Goal: Transaction & Acquisition: Purchase product/service

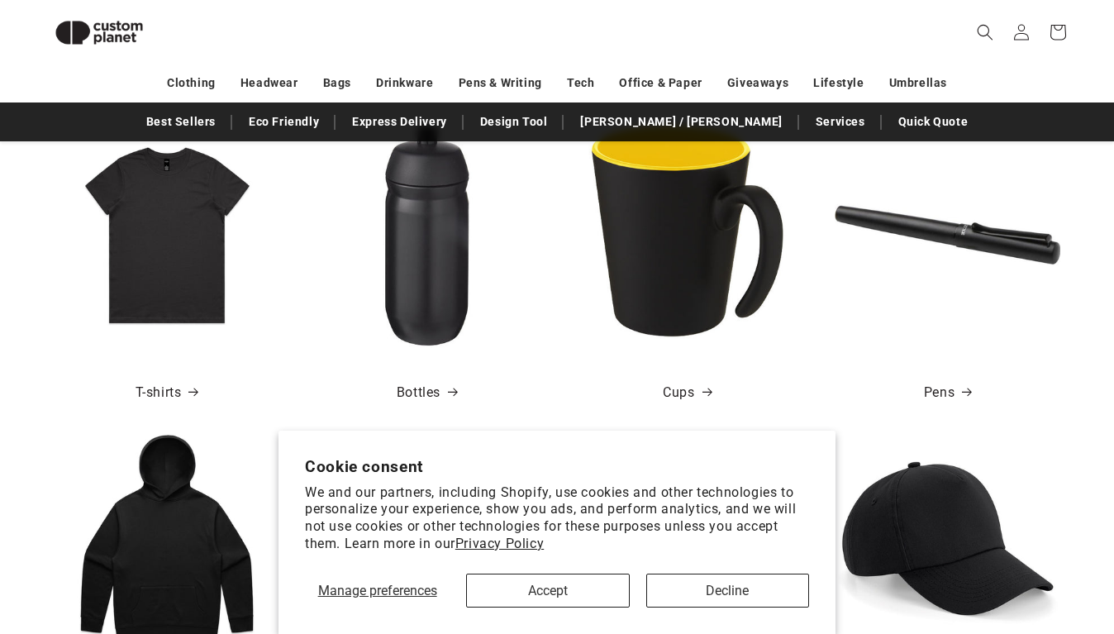
scroll to position [558, 0]
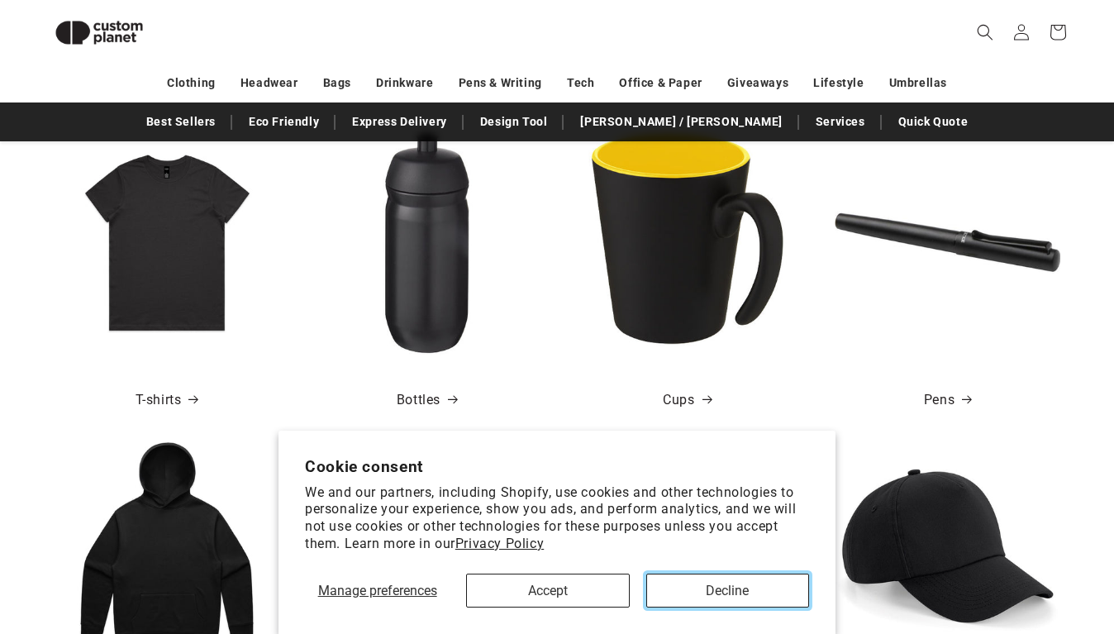
click at [687, 596] on button "Decline" at bounding box center [727, 590] width 163 height 34
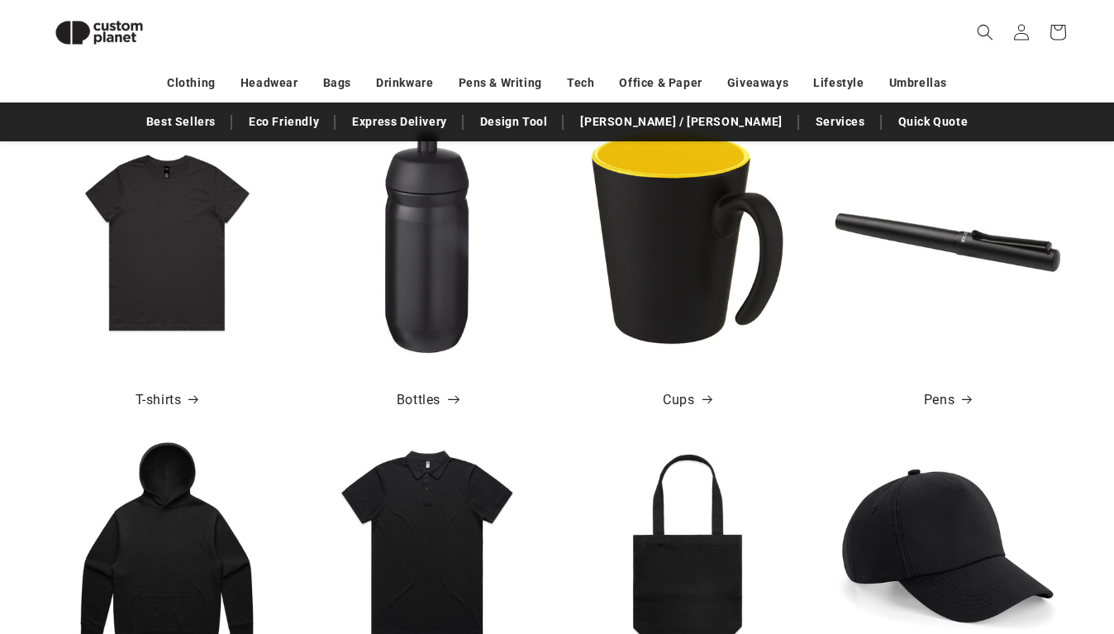
click at [441, 396] on span at bounding box center [448, 400] width 17 height 17
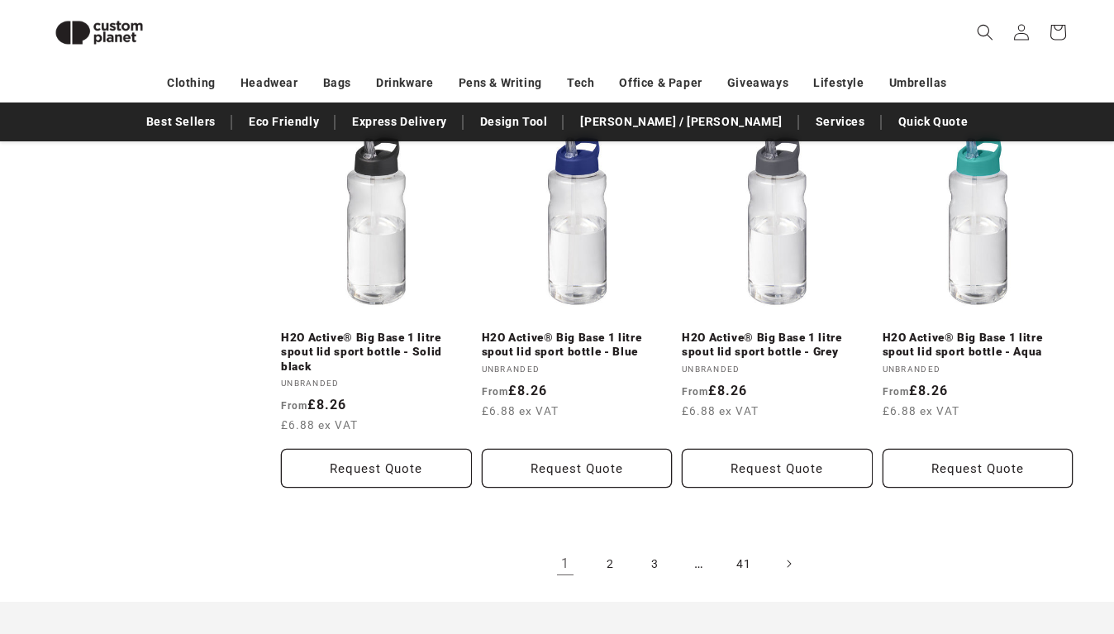
scroll to position [1882, 0]
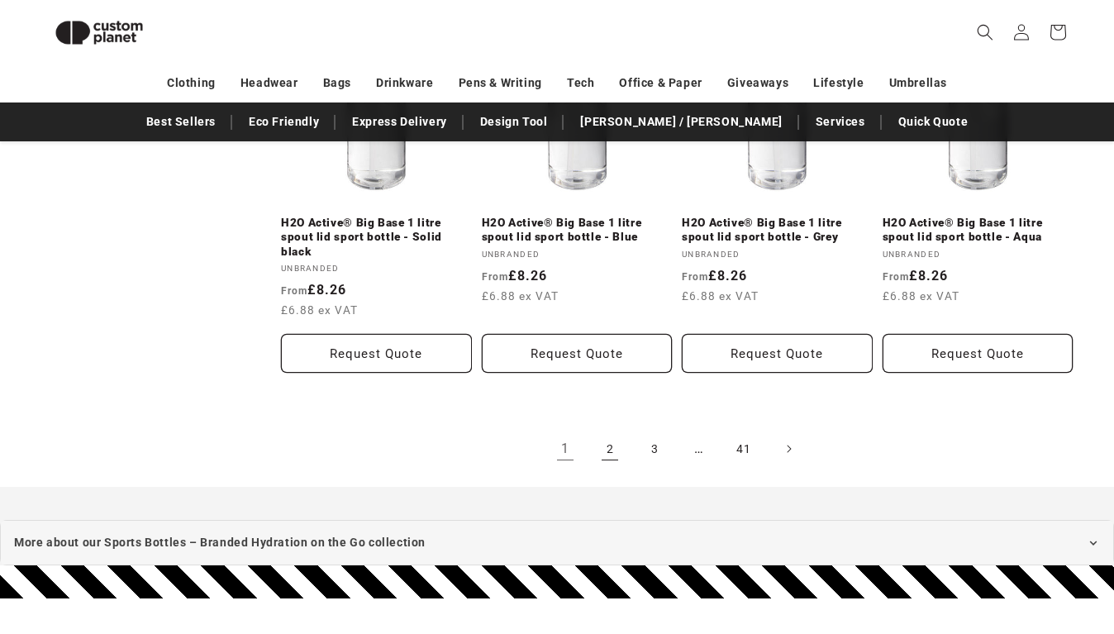
click at [606, 458] on link "2" at bounding box center [609, 448] width 36 height 36
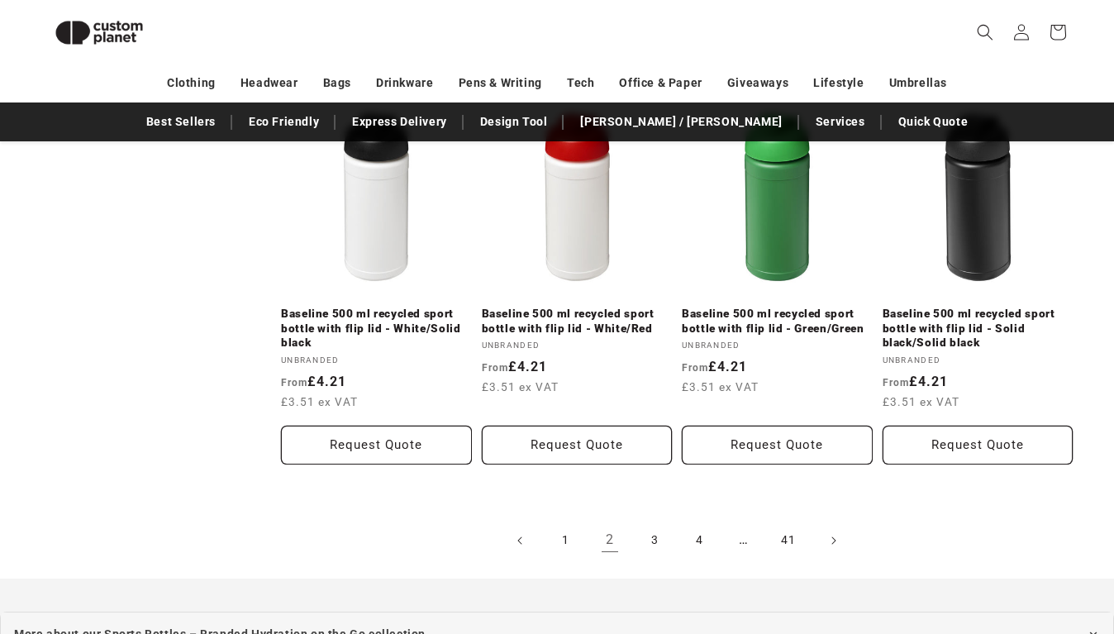
scroll to position [1774, 0]
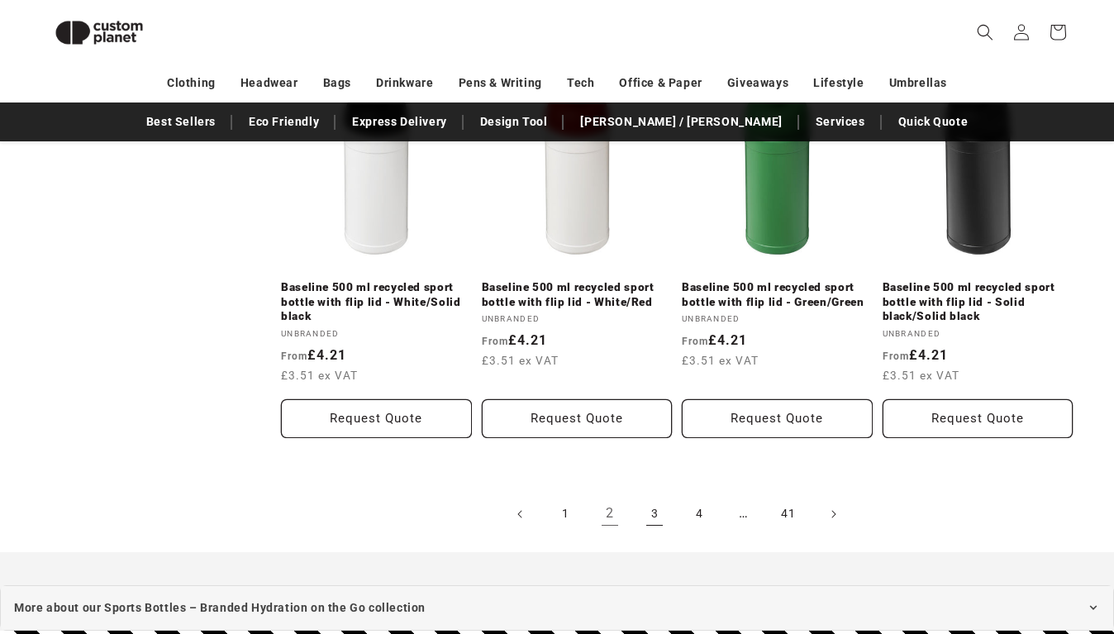
click at [663, 525] on link "3" at bounding box center [654, 514] width 36 height 36
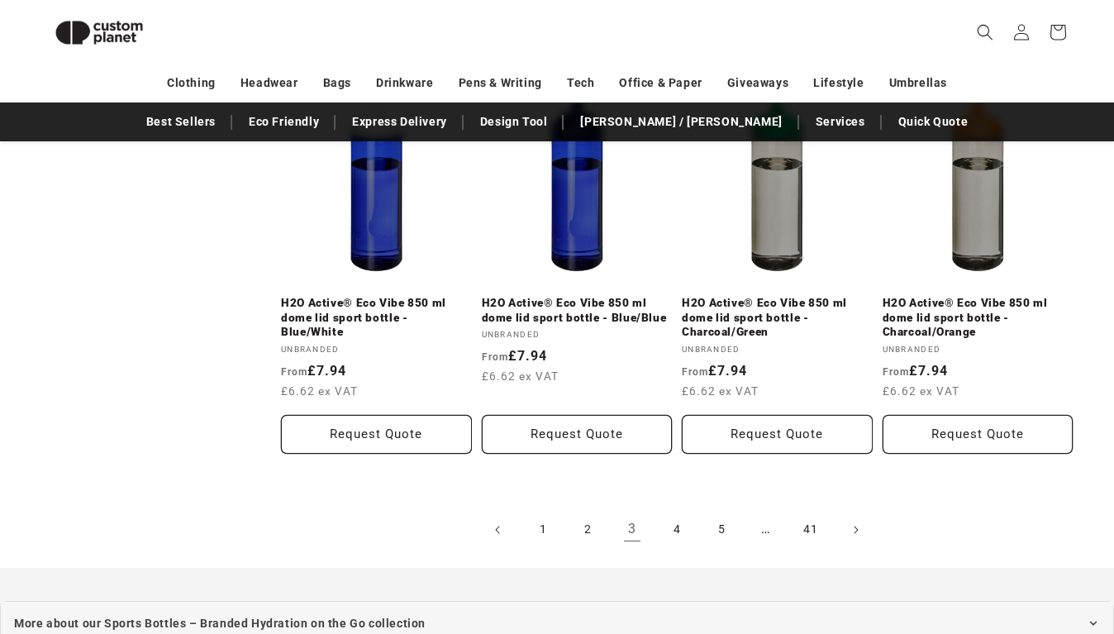
scroll to position [1879, 0]
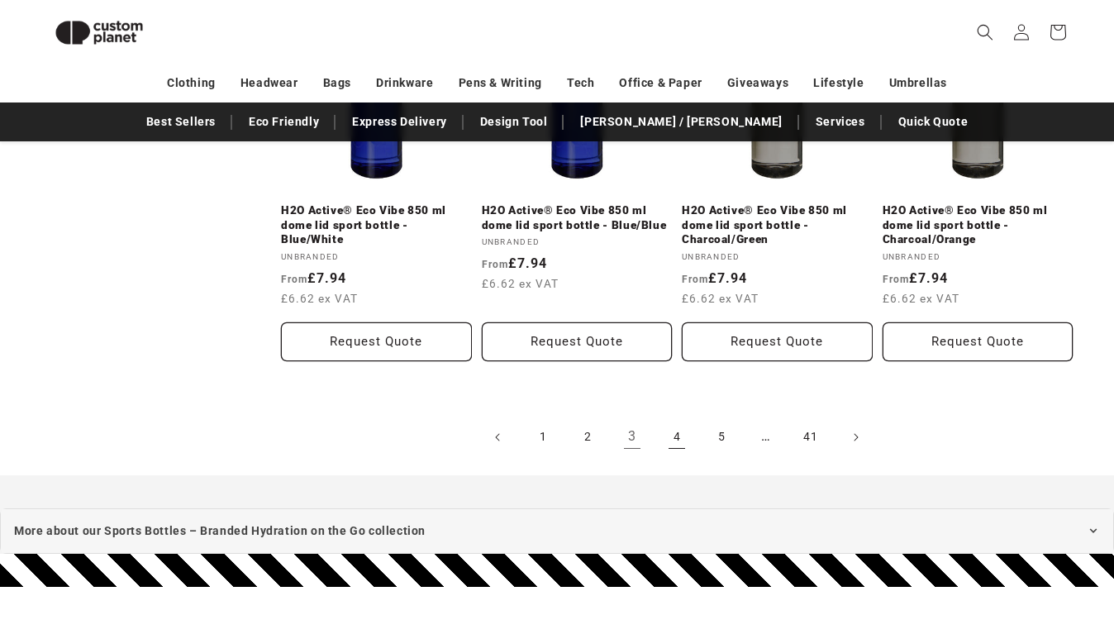
click at [681, 440] on link "4" at bounding box center [676, 437] width 36 height 36
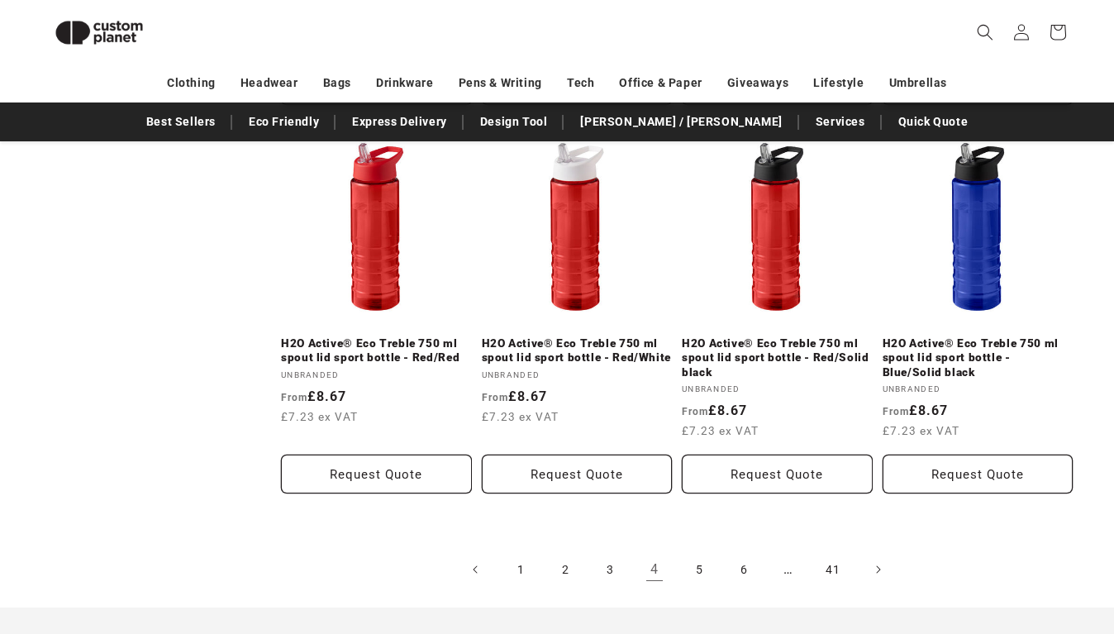
scroll to position [1767, 0]
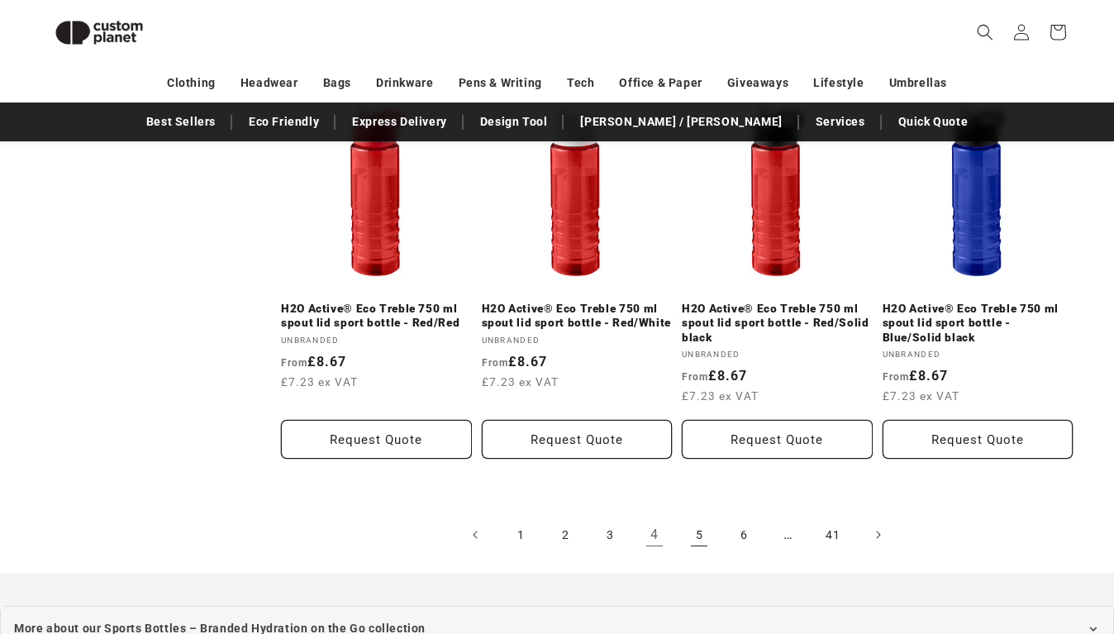
click at [706, 534] on link "5" at bounding box center [699, 534] width 36 height 36
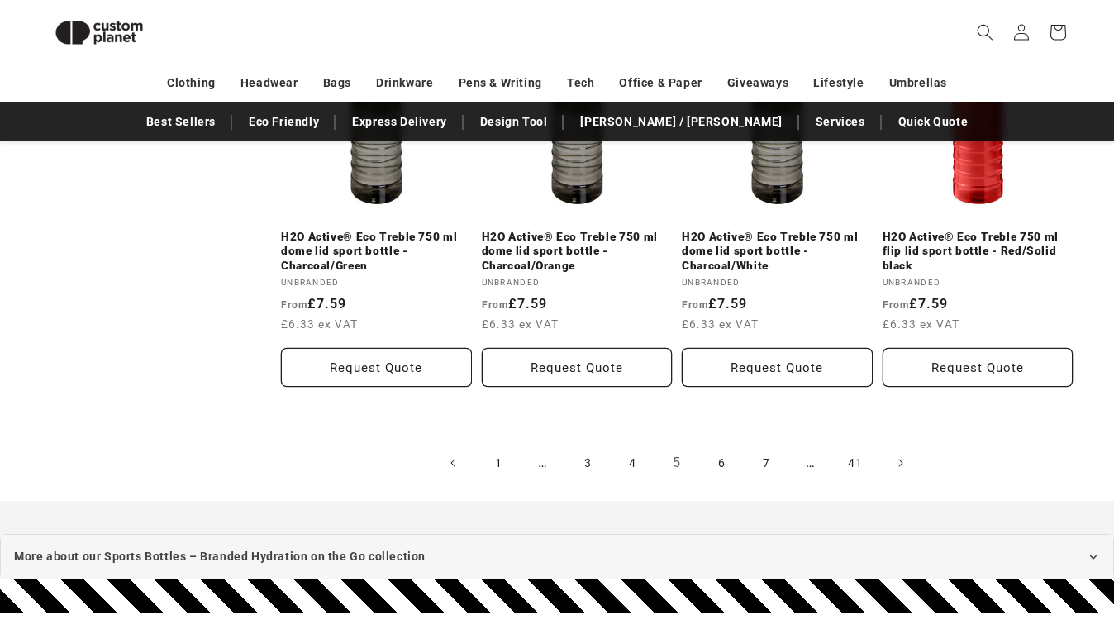
scroll to position [1874, 0]
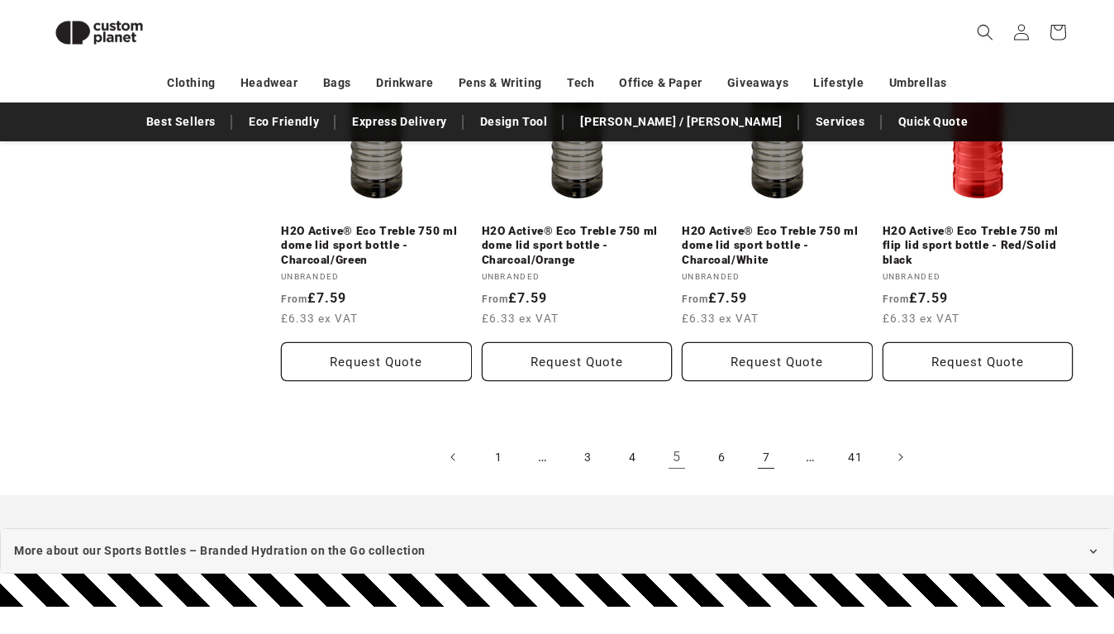
click at [764, 459] on link "7" at bounding box center [766, 457] width 36 height 36
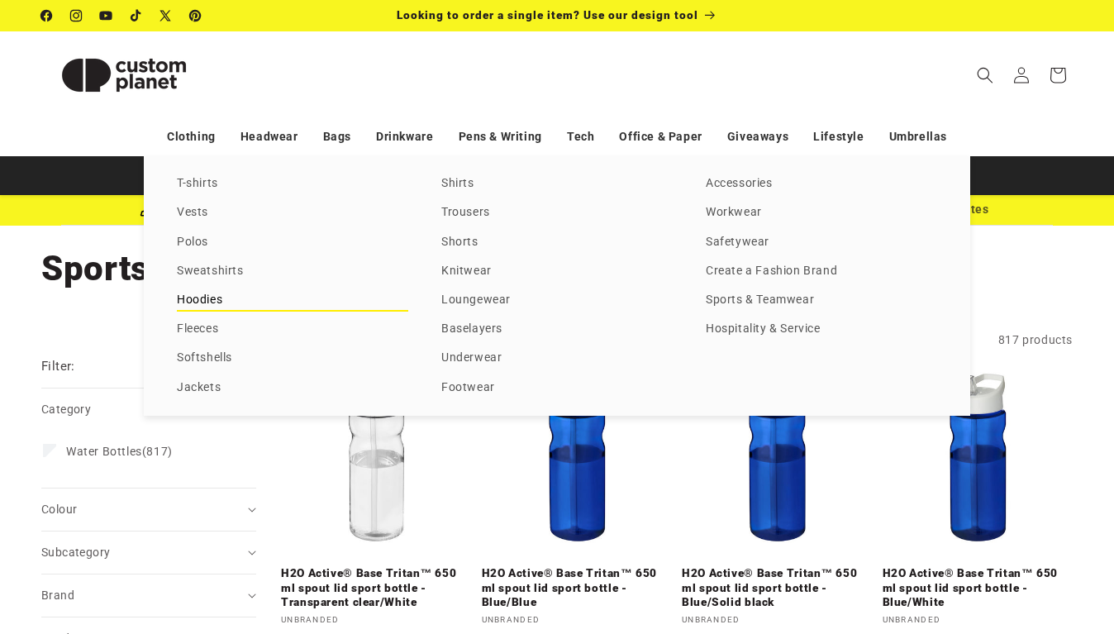
click at [215, 301] on link "Hoodies" at bounding box center [292, 300] width 231 height 22
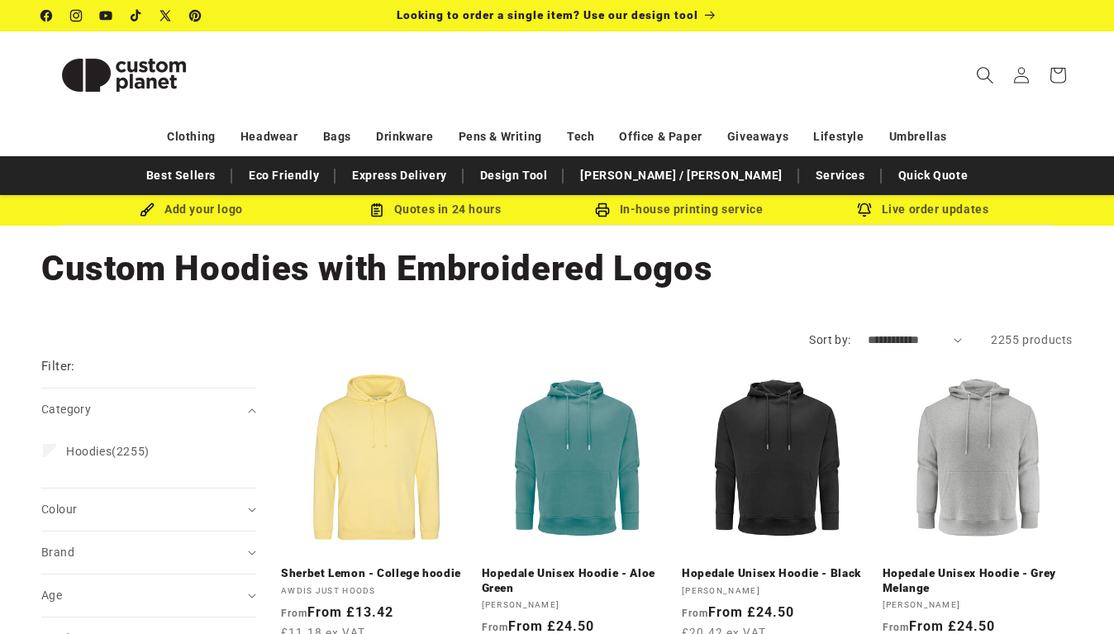
click at [984, 69] on icon "Search" at bounding box center [984, 74] width 17 height 17
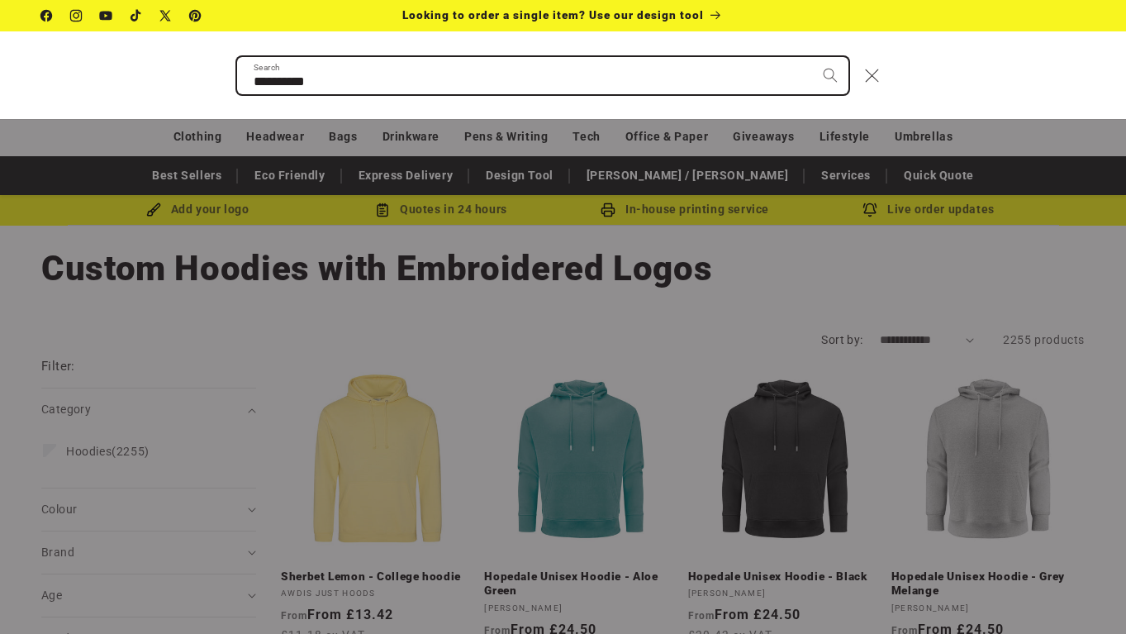
type input "**********"
click at [812, 57] on button "Search" at bounding box center [830, 75] width 36 height 36
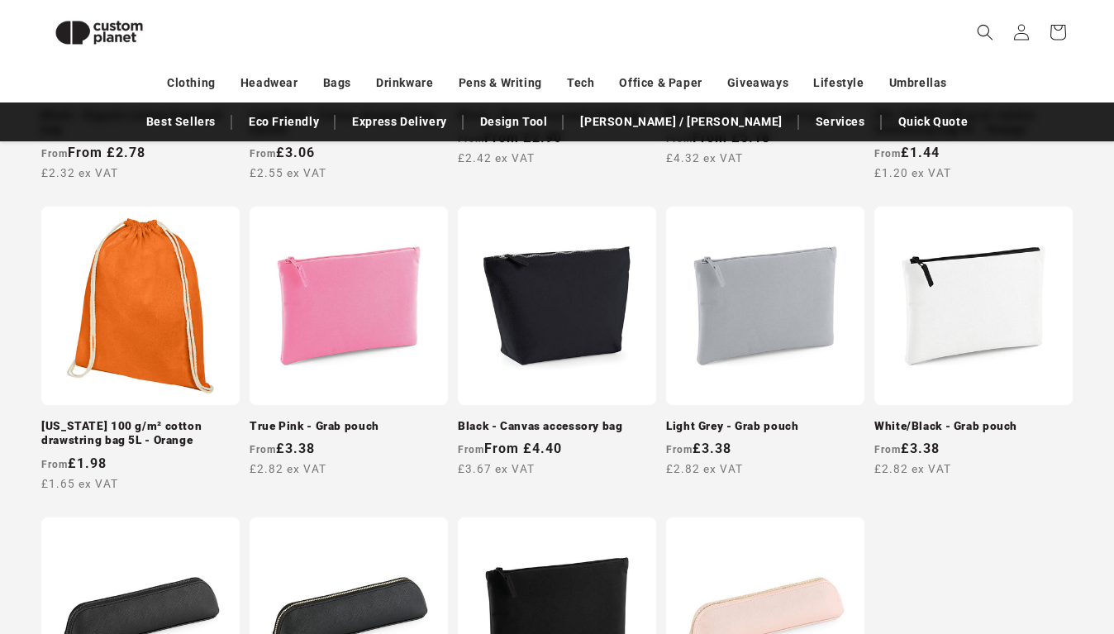
scroll to position [1176, 0]
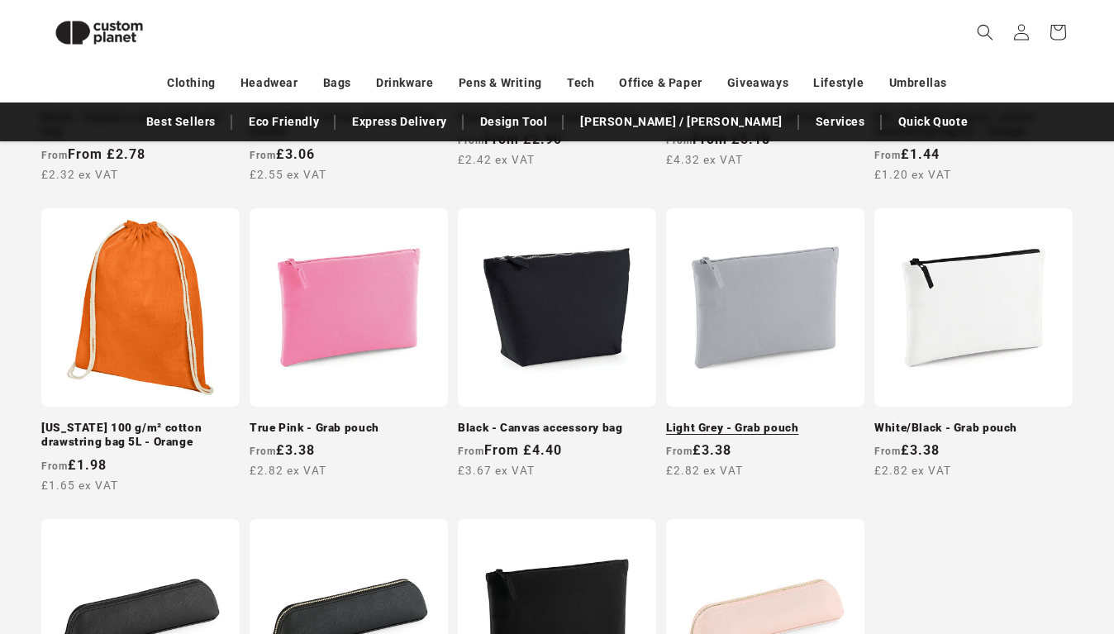
click at [799, 420] on link "Light Grey - Grab pouch" at bounding box center [765, 427] width 198 height 15
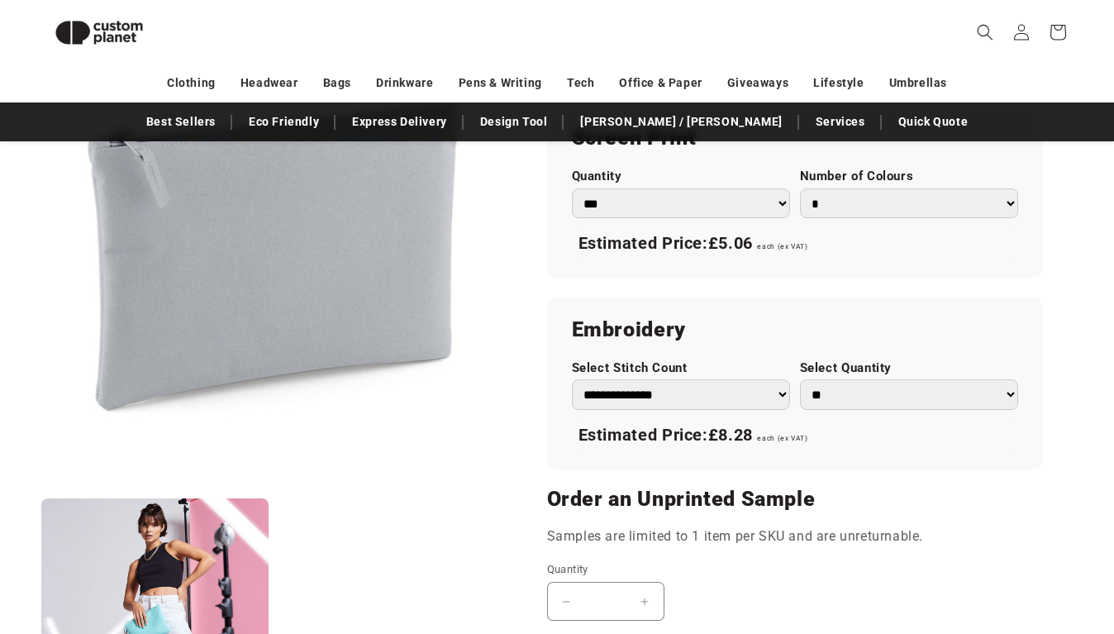
scroll to position [938, 0]
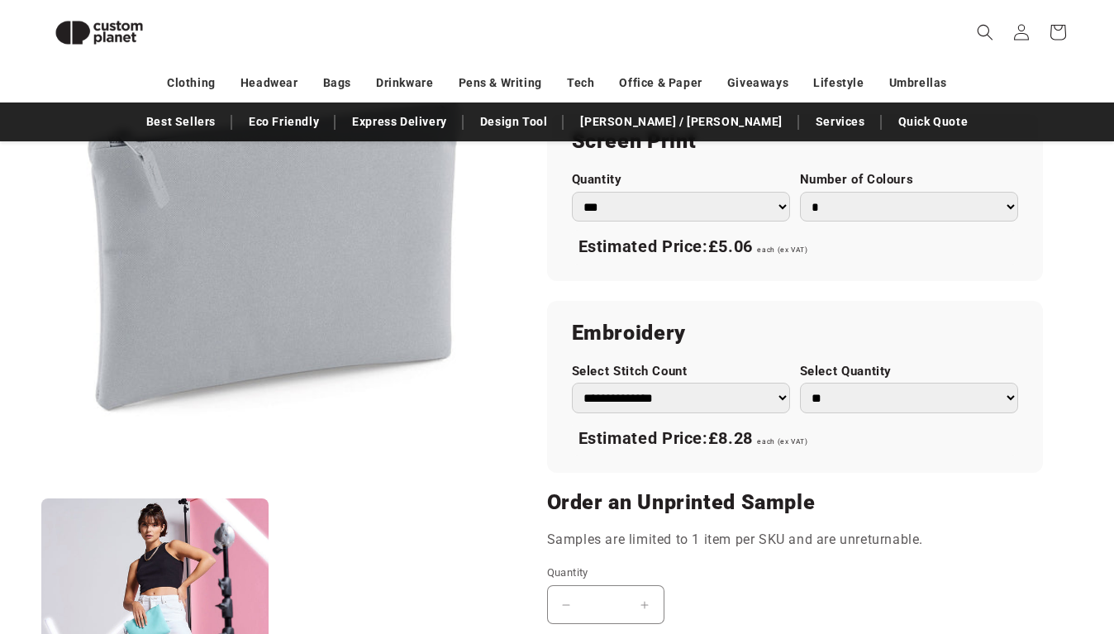
click at [760, 213] on select "*** *** *** **** **** **** ***** *****" at bounding box center [681, 207] width 218 height 31
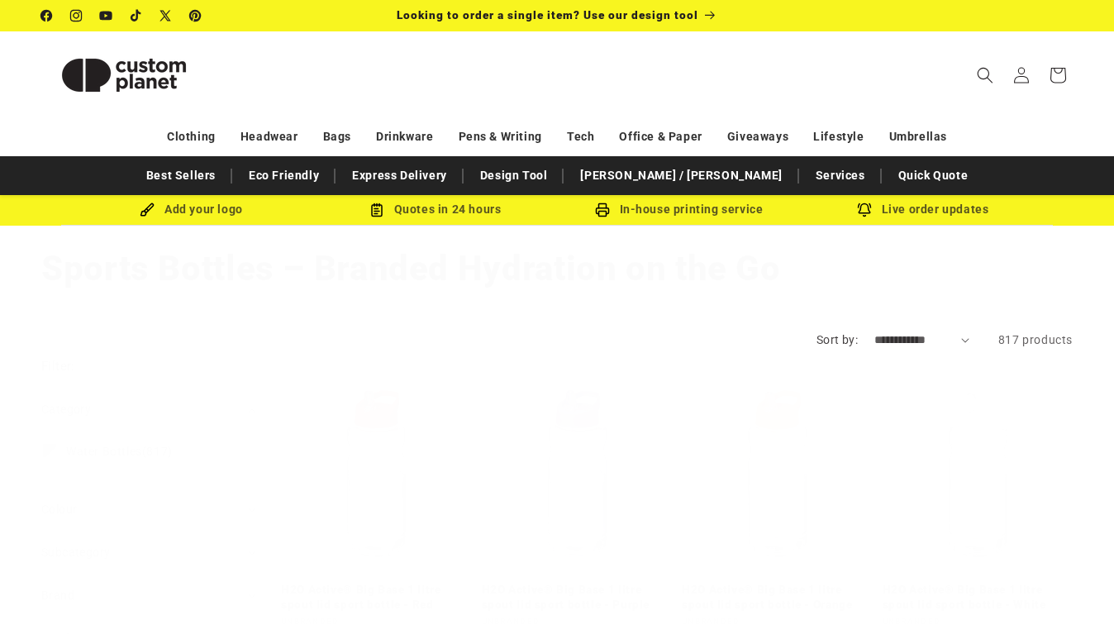
scroll to position [1774, 0]
